Goal: Information Seeking & Learning: Learn about a topic

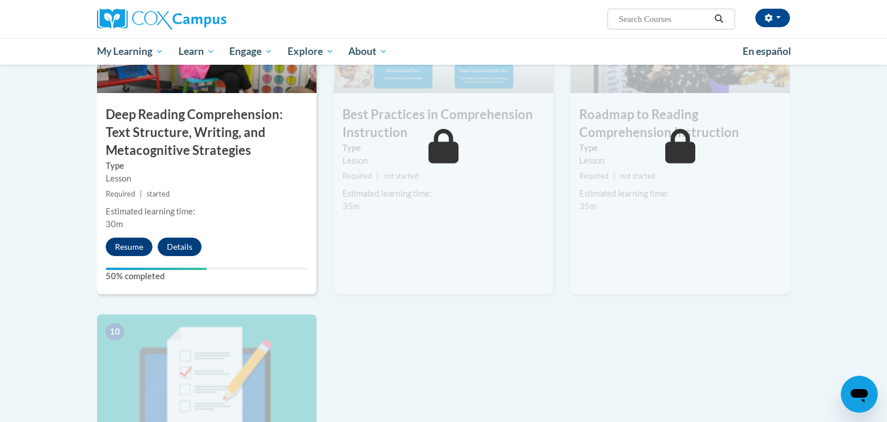
scroll to position [889, 0]
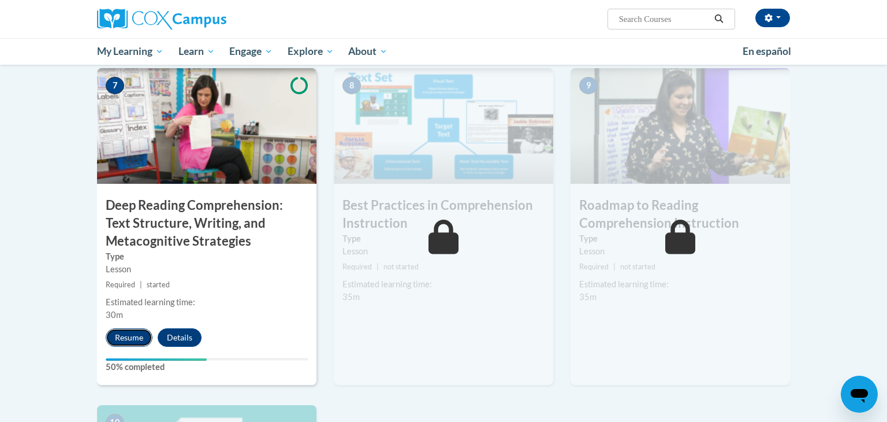
click at [125, 330] on button "Resume" at bounding box center [129, 337] width 47 height 18
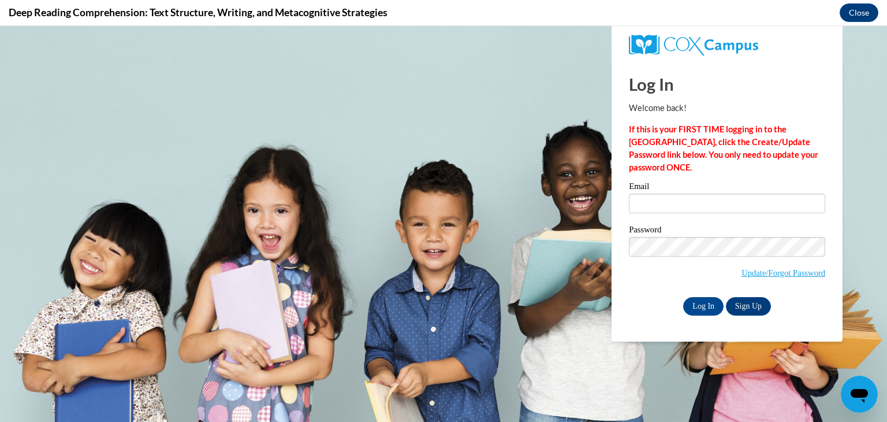
scroll to position [0, 0]
type input "lori.harmsen@wrps.net"
click at [707, 309] on input "Log In" at bounding box center [704, 306] width 40 height 18
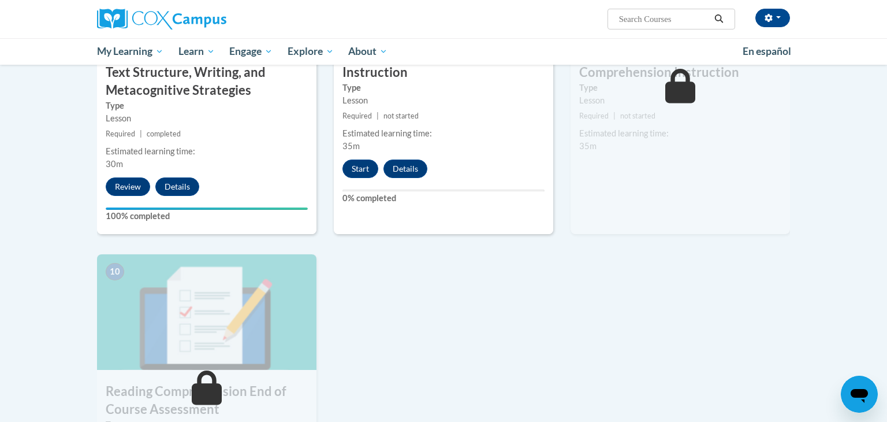
scroll to position [1028, 0]
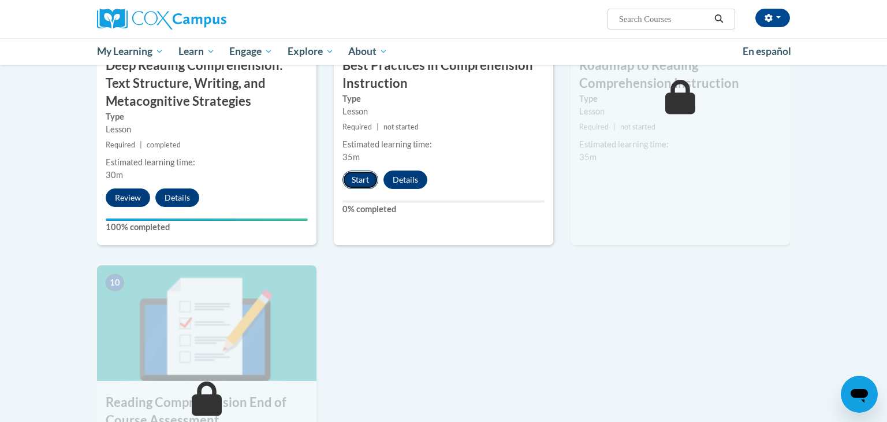
click at [356, 179] on button "Start" at bounding box center [361, 179] width 36 height 18
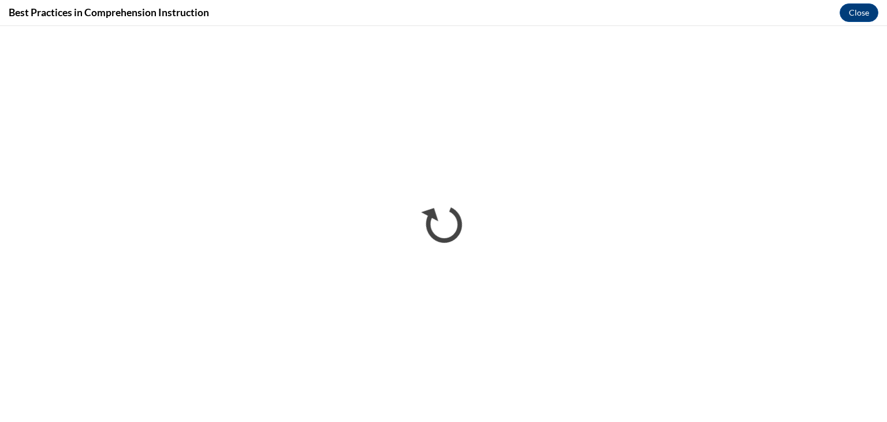
scroll to position [0, 0]
